Goal: Navigation & Orientation: Find specific page/section

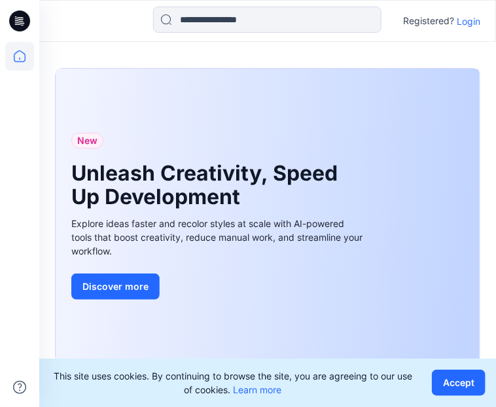
click at [469, 25] on p "Login" at bounding box center [469, 21] width 24 height 14
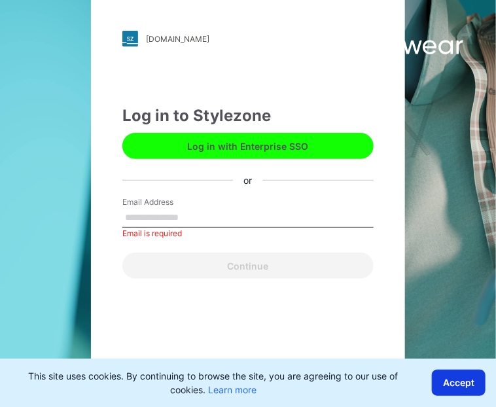
click at [465, 395] on button "Accept" at bounding box center [459, 383] width 54 height 26
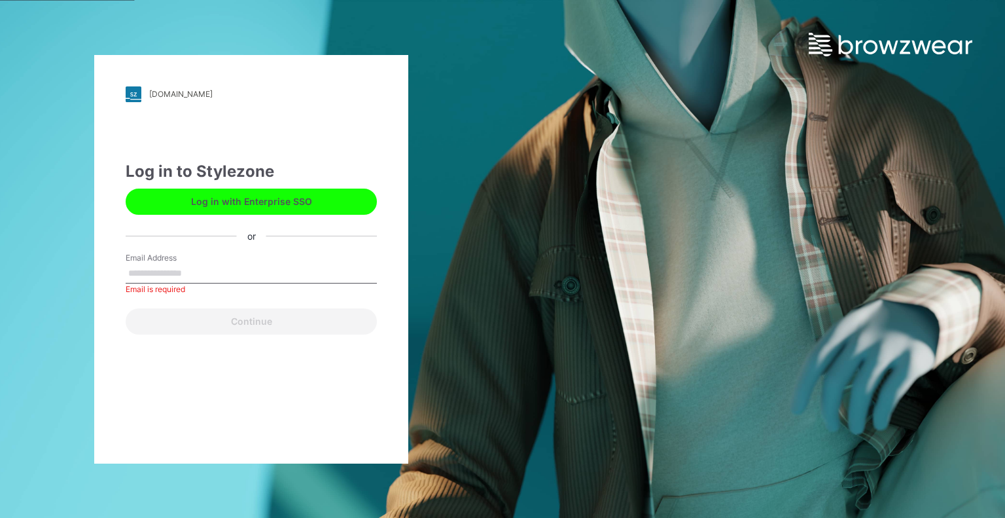
click at [253, 201] on button "Log in with Enterprise SSO" at bounding box center [251, 201] width 251 height 26
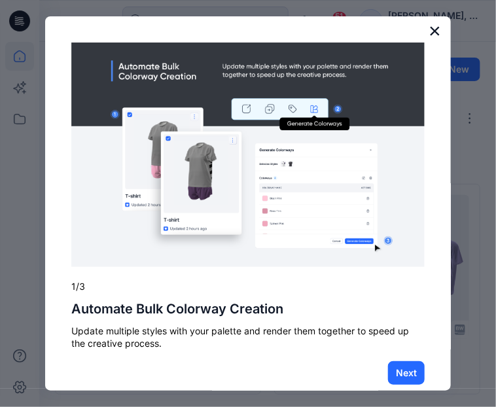
click at [429, 33] on button "×" at bounding box center [435, 30] width 12 height 21
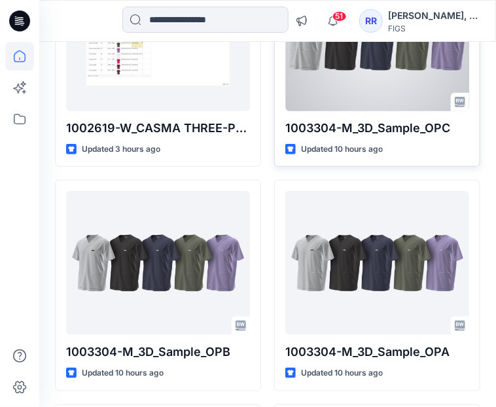
scroll to position [228, 0]
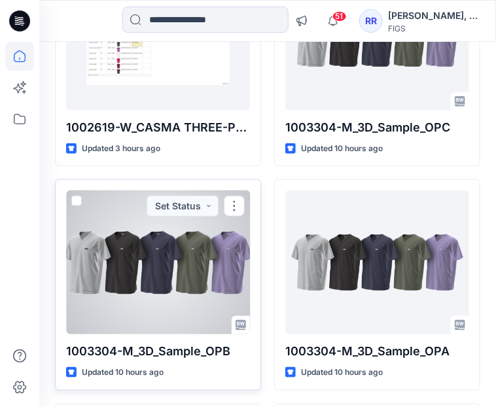
click at [177, 240] on div at bounding box center [158, 262] width 184 height 144
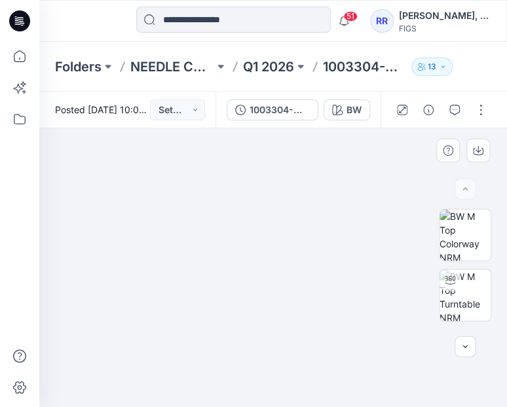
drag, startPoint x: 131, startPoint y: 286, endPoint x: 302, endPoint y: 301, distance: 172.1
click at [302, 301] on img at bounding box center [347, 246] width 654 height 321
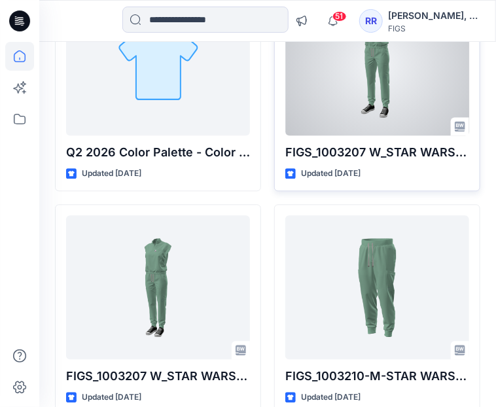
scroll to position [652, 0]
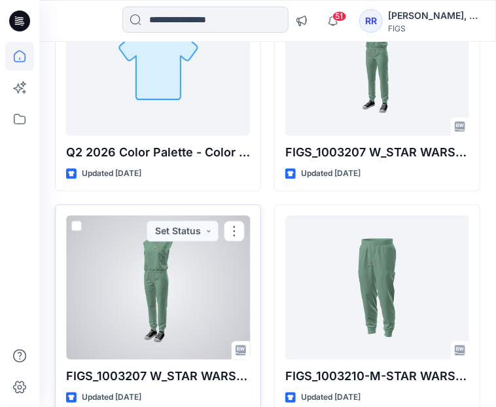
click at [154, 279] on div at bounding box center [158, 287] width 184 height 144
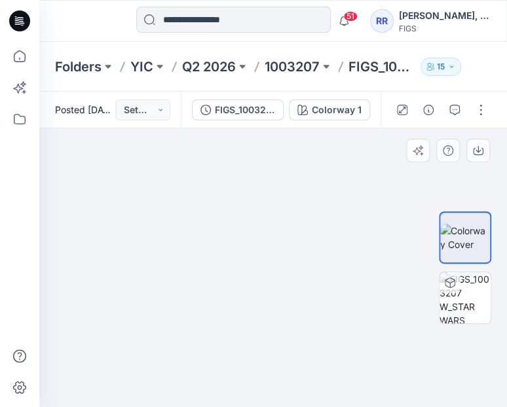
drag, startPoint x: 291, startPoint y: 156, endPoint x: 290, endPoint y: 392, distance: 235.6
click at [290, 397] on img at bounding box center [272, 169] width 313 height 476
drag, startPoint x: 287, startPoint y: 182, endPoint x: 288, endPoint y: 418, distance: 235.6
click at [288, 407] on html "51 Notifications Mohammad Shahansha Ansari shared 1003304-M_3D_Sample_OPC in Q1…" at bounding box center [253, 203] width 507 height 407
drag, startPoint x: 283, startPoint y: 369, endPoint x: 349, endPoint y: 361, distance: 66.6
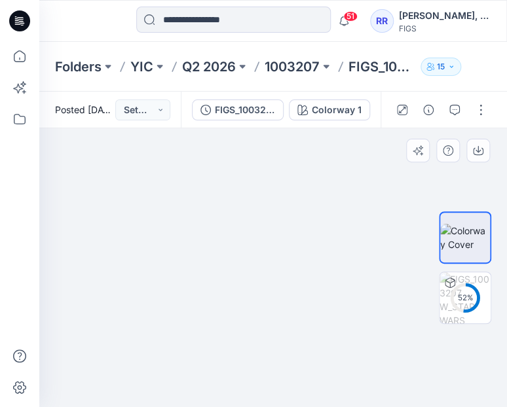
click at [346, 363] on img at bounding box center [272, 249] width 313 height 316
drag, startPoint x: 382, startPoint y: 338, endPoint x: 321, endPoint y: 353, distance: 62.9
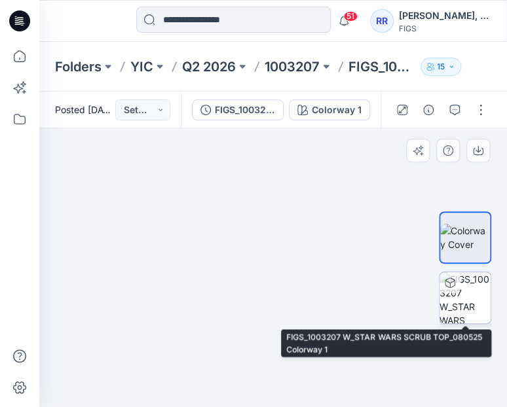
click at [466, 313] on img at bounding box center [464, 297] width 51 height 51
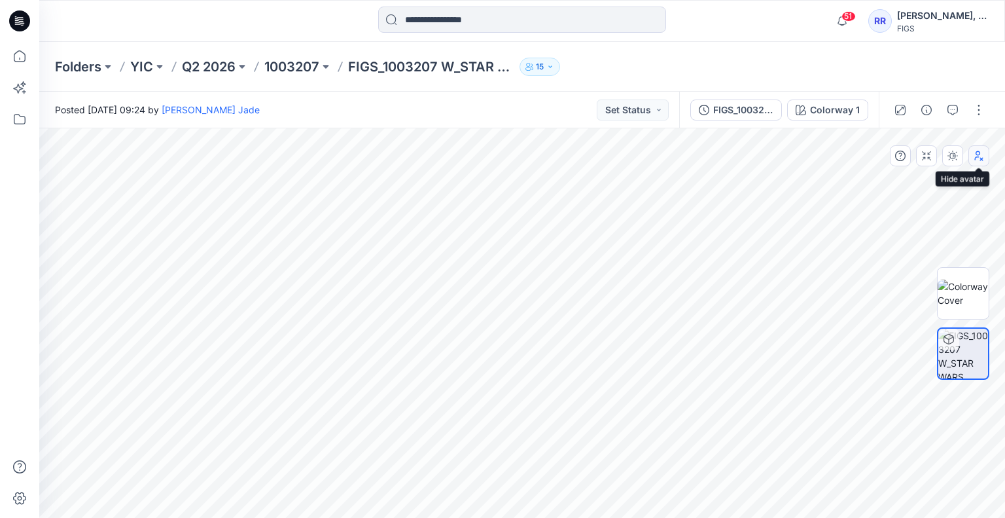
click at [980, 160] on icon "button" at bounding box center [979, 156] width 10 height 10
